Goal: Task Accomplishment & Management: Manage account settings

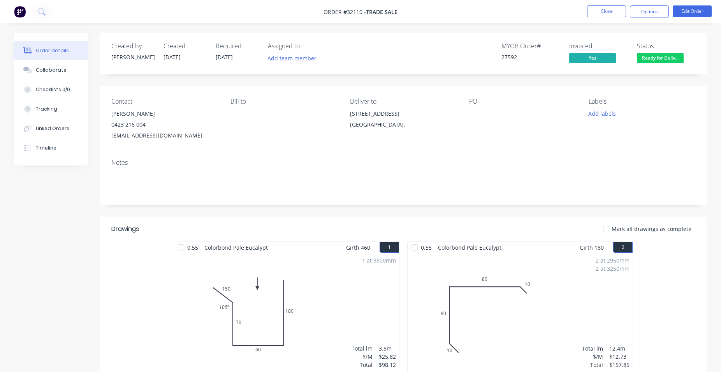
click at [610, 12] on button "Close" at bounding box center [606, 11] width 39 height 12
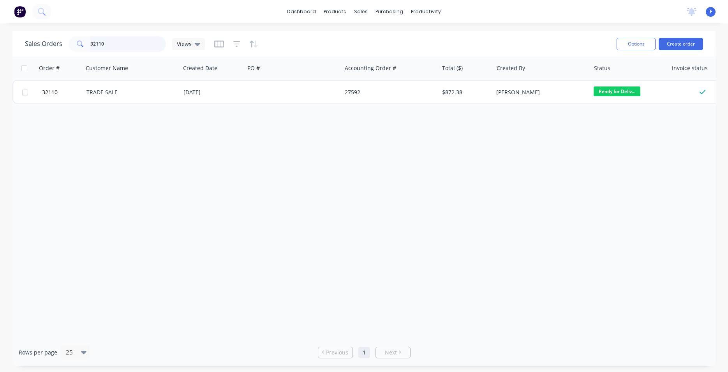
click at [129, 38] on input "32110" at bounding box center [128, 44] width 76 height 16
type input "3"
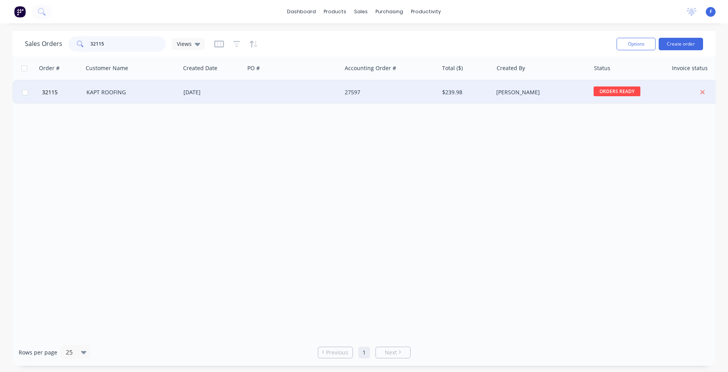
type input "32115"
click at [274, 95] on div at bounding box center [292, 92] width 97 height 23
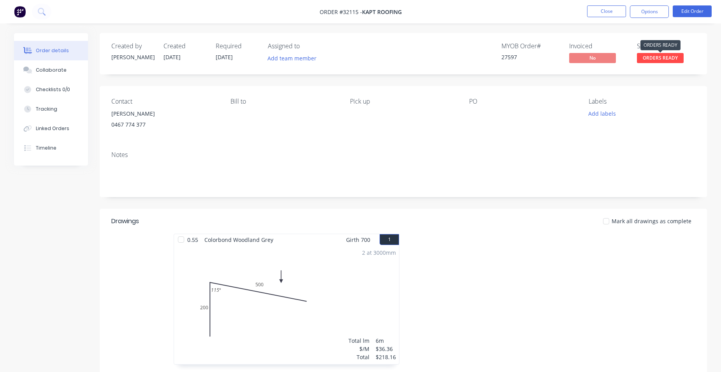
click at [656, 60] on span "ORDERS READY" at bounding box center [660, 58] width 47 height 10
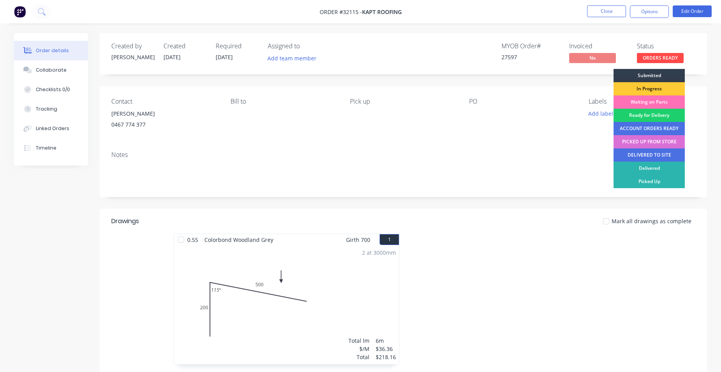
click at [660, 144] on div "PICKED UP FROM STORE" at bounding box center [648, 141] width 71 height 13
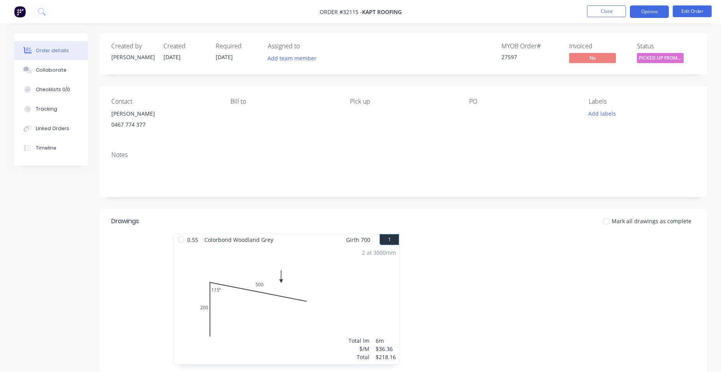
click at [640, 12] on button "Options" at bounding box center [649, 11] width 39 height 12
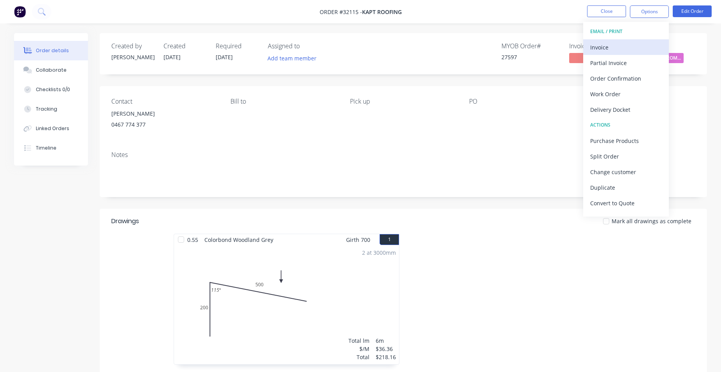
click at [624, 43] on div "Invoice" at bounding box center [626, 47] width 72 height 11
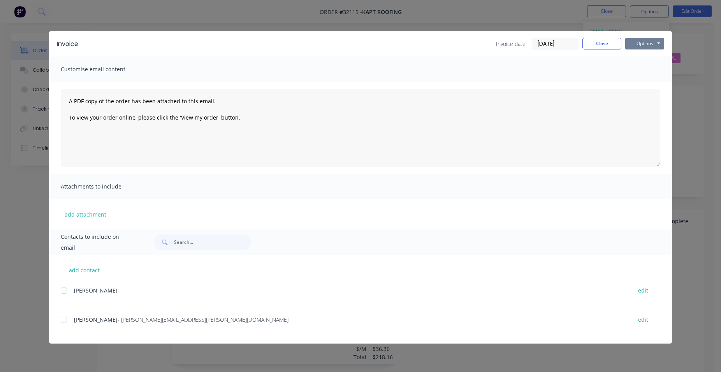
click at [643, 46] on button "Options" at bounding box center [644, 44] width 39 height 12
click at [659, 69] on button "Print" at bounding box center [650, 70] width 50 height 13
click at [605, 45] on button "Close" at bounding box center [601, 44] width 39 height 12
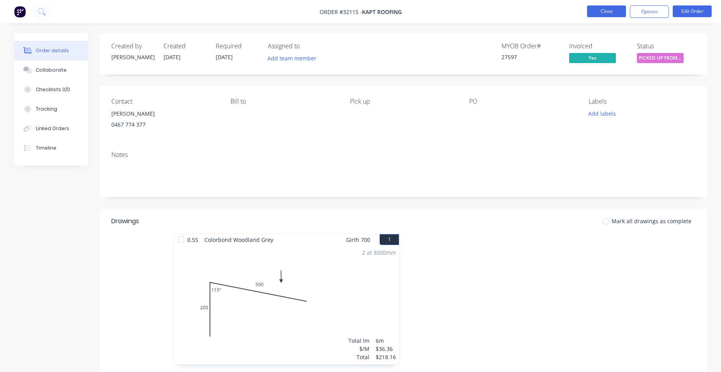
click at [607, 9] on button "Close" at bounding box center [606, 11] width 39 height 12
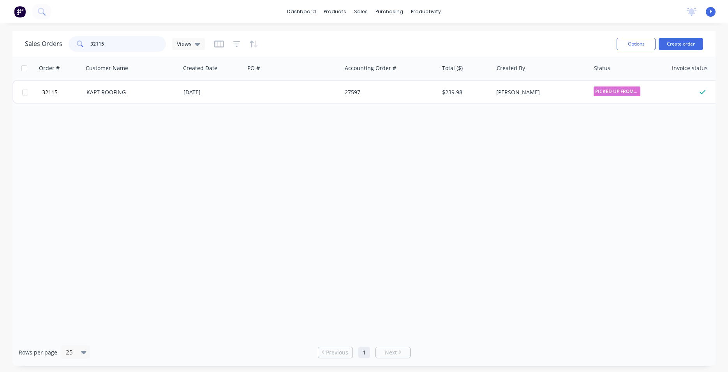
click at [132, 36] on input "32115" at bounding box center [128, 44] width 76 height 16
type input "3"
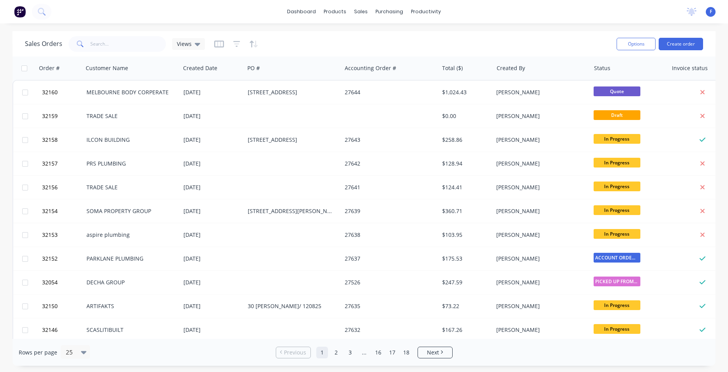
click at [16, 16] on img at bounding box center [20, 12] width 12 height 12
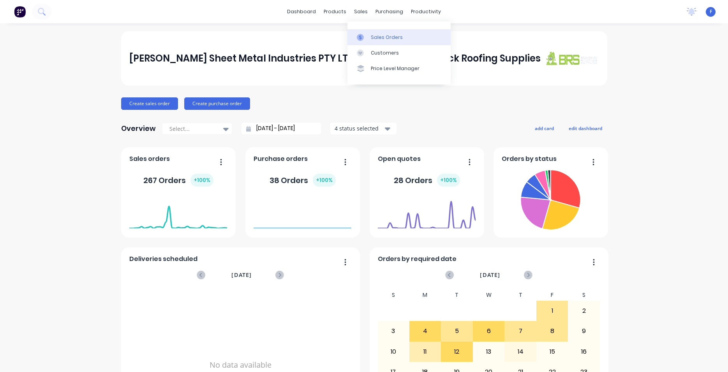
click at [384, 37] on div "Sales Orders" at bounding box center [387, 37] width 32 height 7
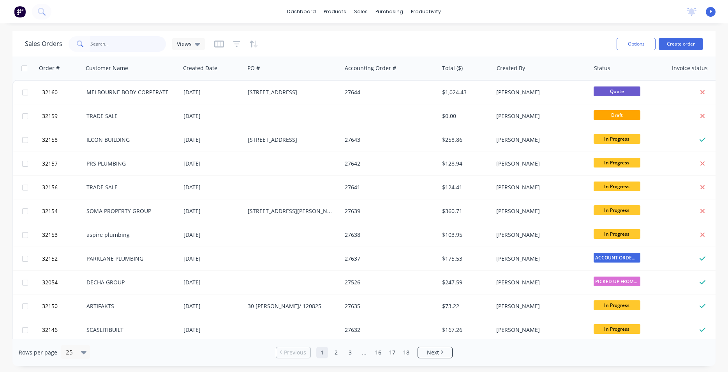
click at [113, 41] on input "text" at bounding box center [128, 44] width 76 height 16
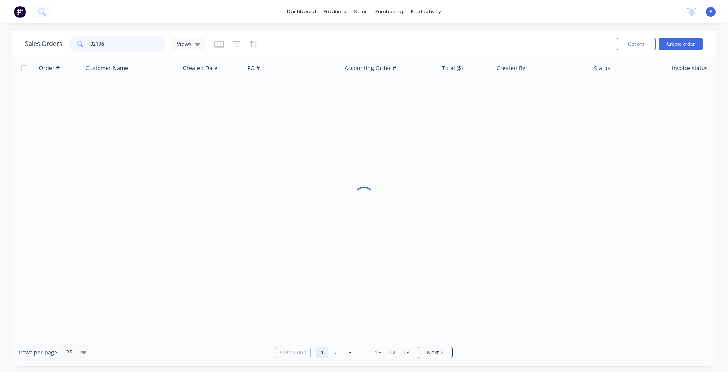
type input "32136"
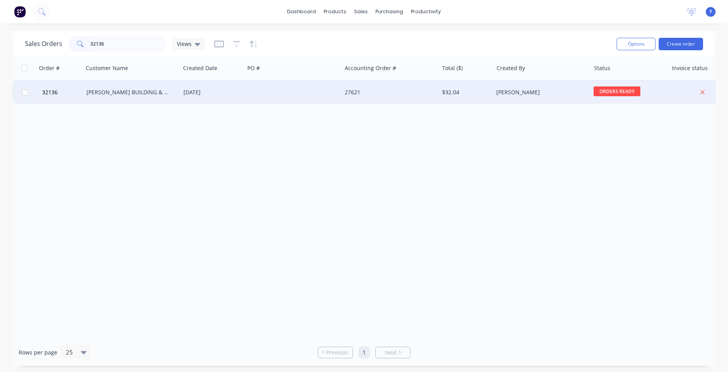
click at [229, 86] on div "[DATE]" at bounding box center [212, 92] width 64 height 23
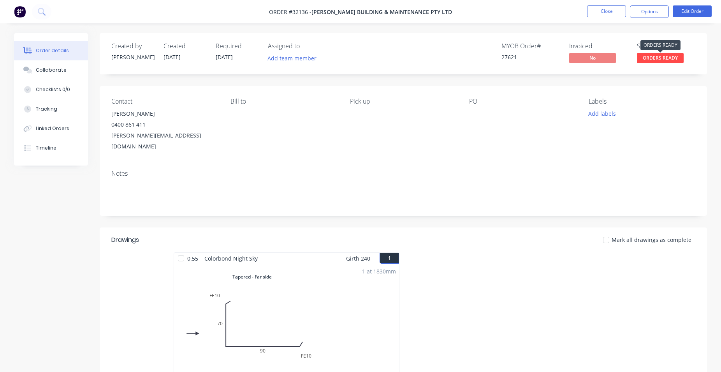
click at [652, 60] on span "ORDERS READY" at bounding box center [660, 58] width 47 height 10
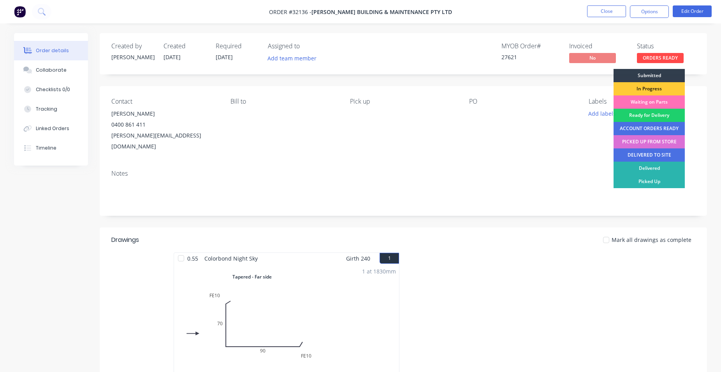
click at [657, 143] on div "PICKED UP FROM STORE" at bounding box center [648, 141] width 71 height 13
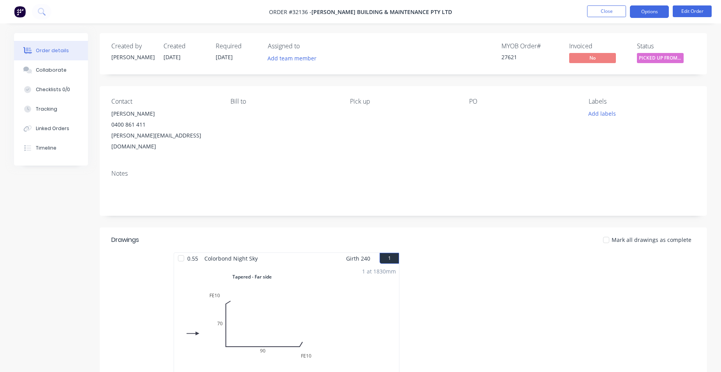
click at [639, 11] on button "Options" at bounding box center [649, 11] width 39 height 12
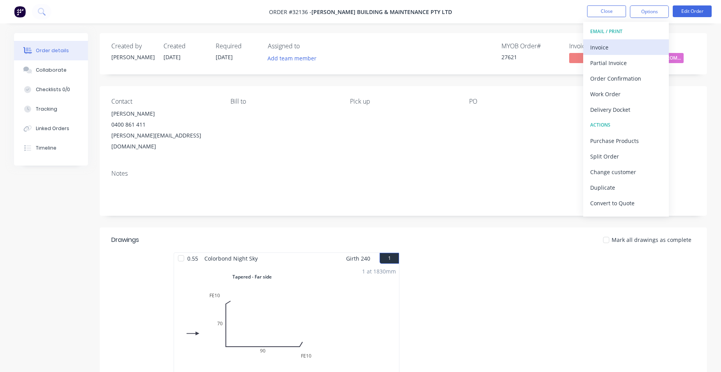
click at [609, 47] on div "Invoice" at bounding box center [626, 47] width 72 height 11
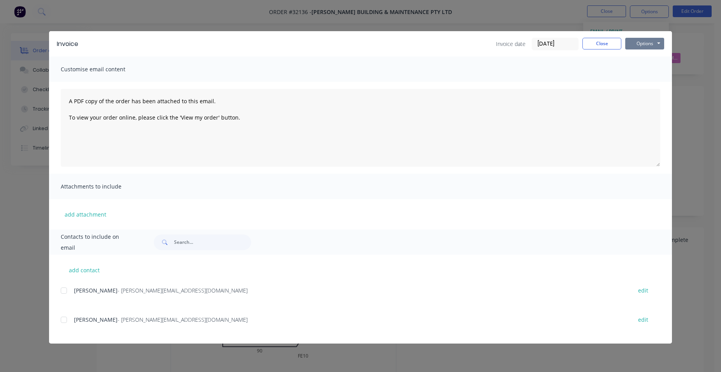
click at [647, 46] on button "Options" at bounding box center [644, 44] width 39 height 12
click at [642, 72] on button "Print" at bounding box center [650, 70] width 50 height 13
click at [594, 42] on button "Close" at bounding box center [601, 44] width 39 height 12
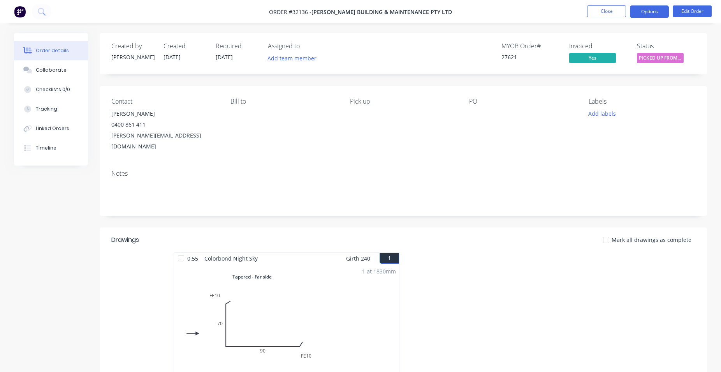
click at [636, 12] on button "Options" at bounding box center [649, 11] width 39 height 12
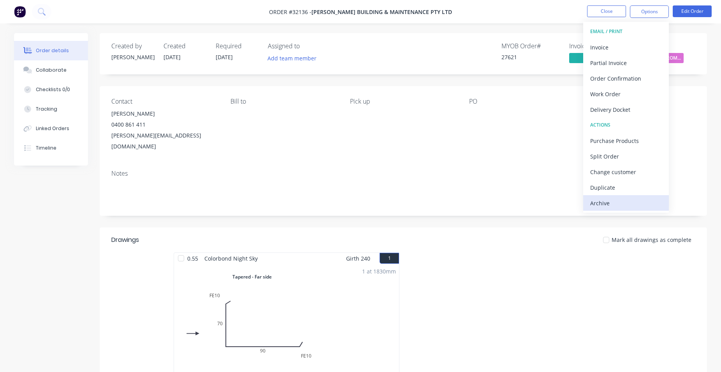
click at [619, 206] on div "Archive" at bounding box center [626, 202] width 72 height 11
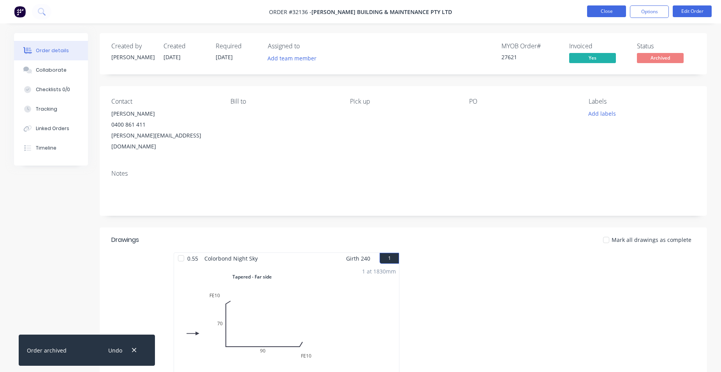
click at [598, 10] on button "Close" at bounding box center [606, 11] width 39 height 12
